Goal: Transaction & Acquisition: Subscribe to service/newsletter

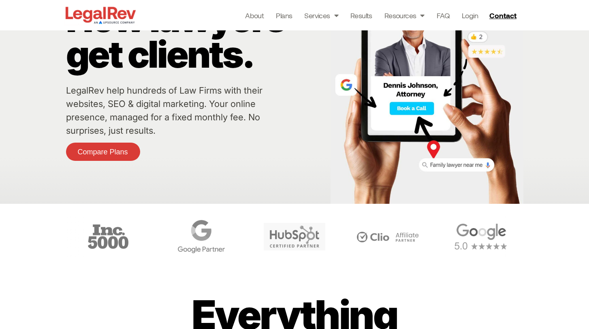
scroll to position [78, 0]
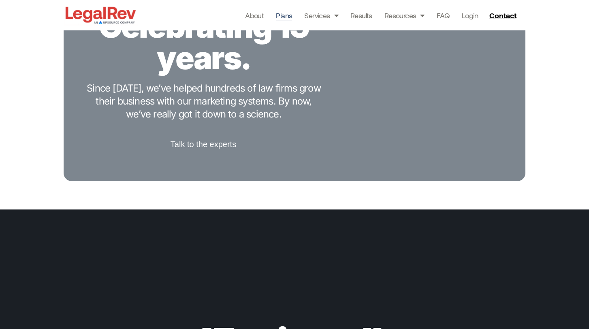
scroll to position [1699, 0]
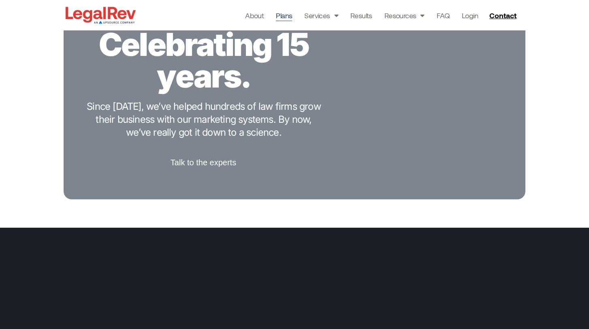
click at [281, 14] on link "Plans" at bounding box center [284, 15] width 16 height 11
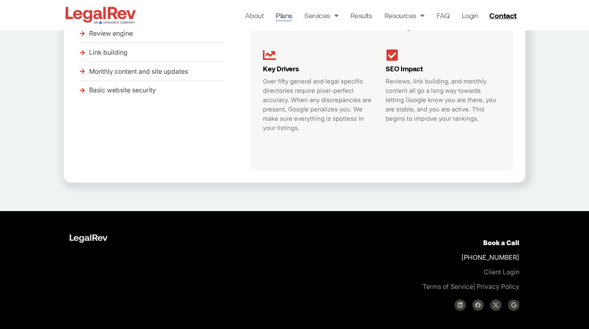
scroll to position [115, 0]
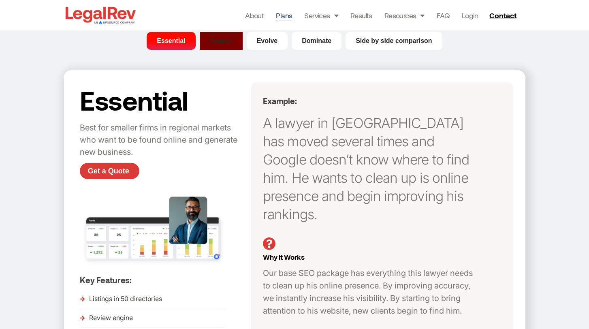
click at [225, 46] on button "Growth" at bounding box center [221, 41] width 43 height 18
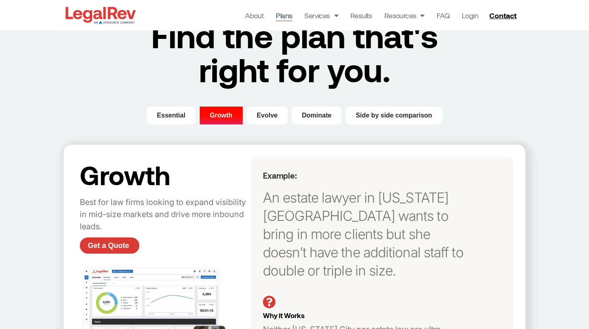
scroll to position [0, 0]
